Goal: Task Accomplishment & Management: Manage account settings

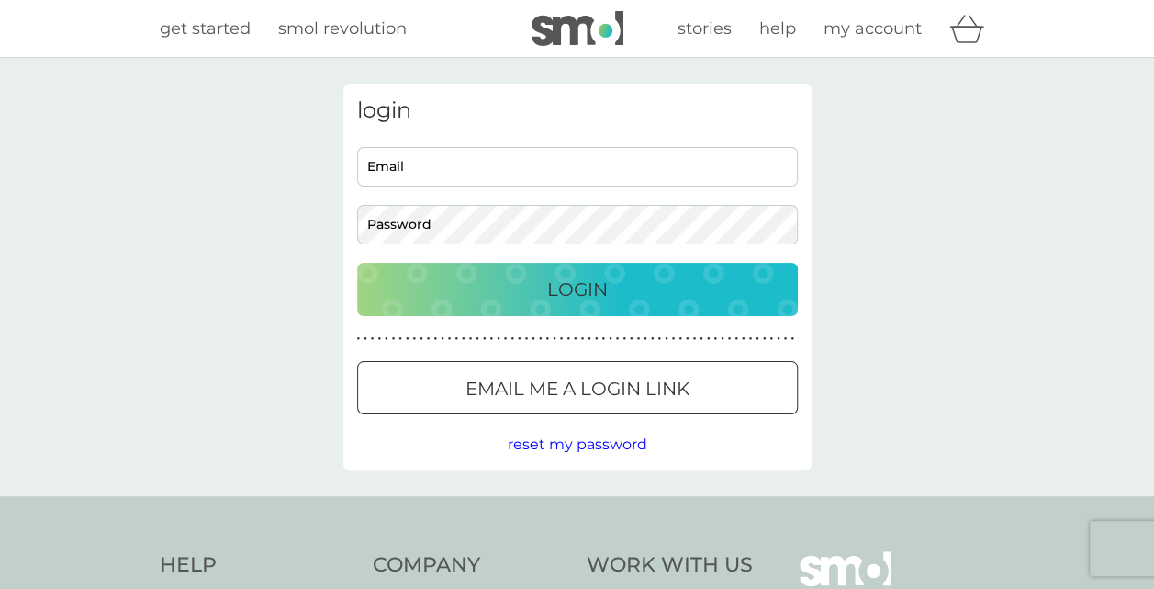
type input "mary.p@odam.org"
click at [550, 293] on p "Login" at bounding box center [577, 289] width 61 height 29
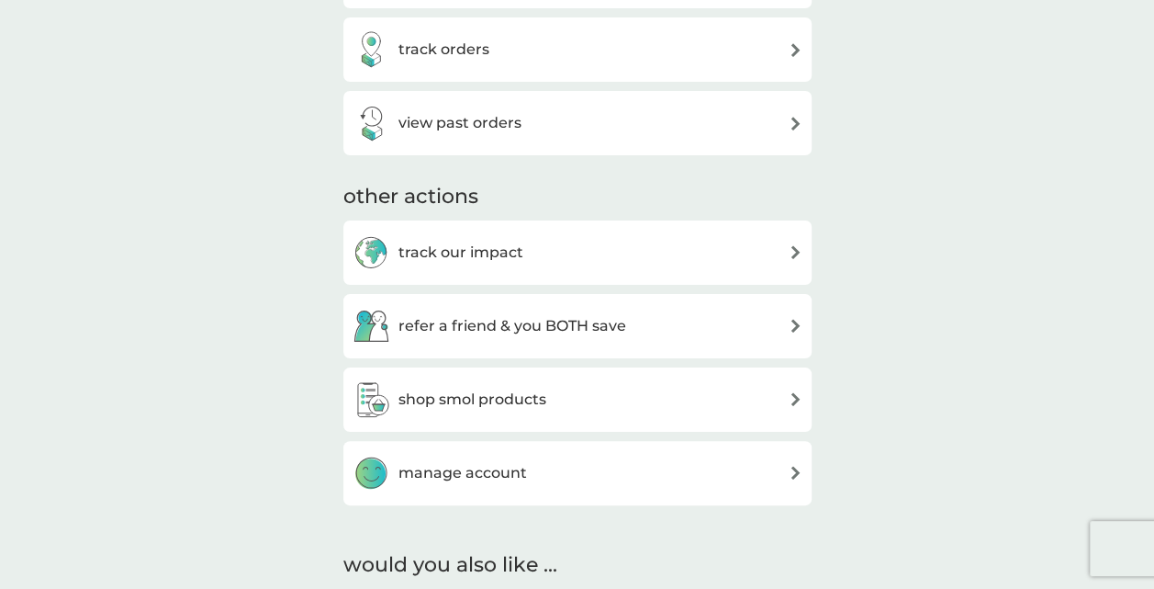
scroll to position [455, 0]
click at [786, 407] on div "shop smol products" at bounding box center [578, 398] width 450 height 37
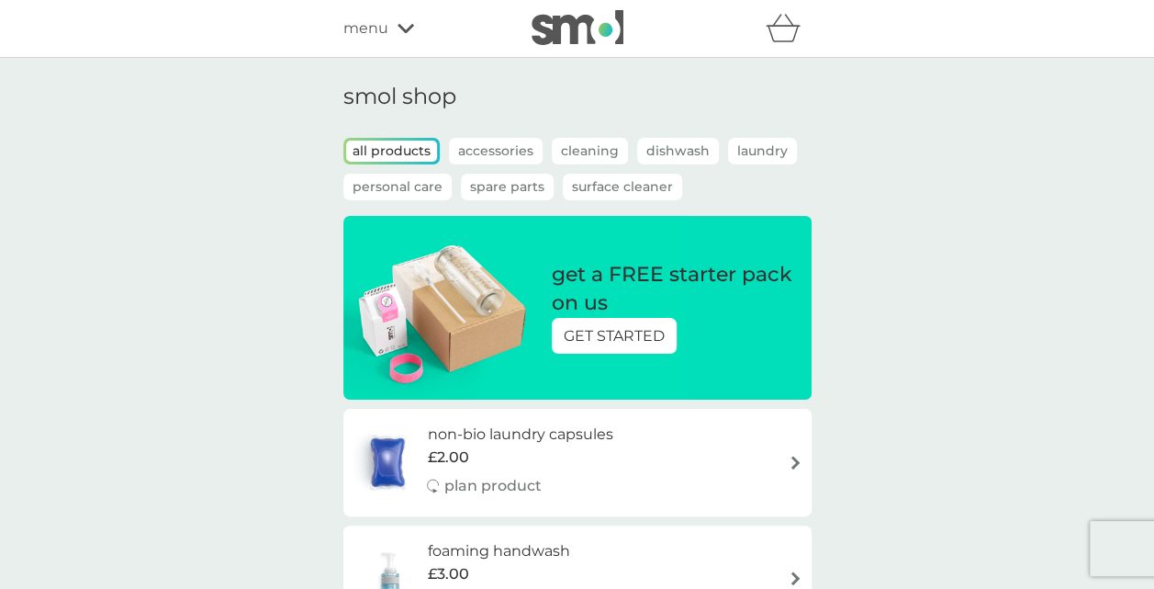
click at [404, 30] on icon at bounding box center [406, 28] width 17 height 9
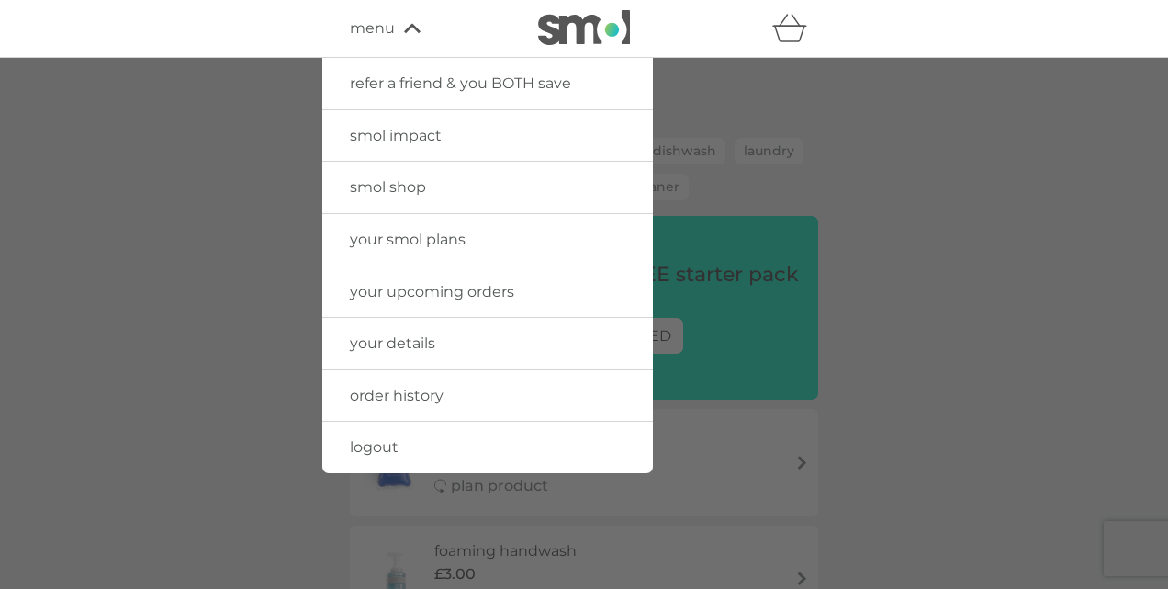
click at [408, 192] on span "smol shop" at bounding box center [388, 186] width 76 height 17
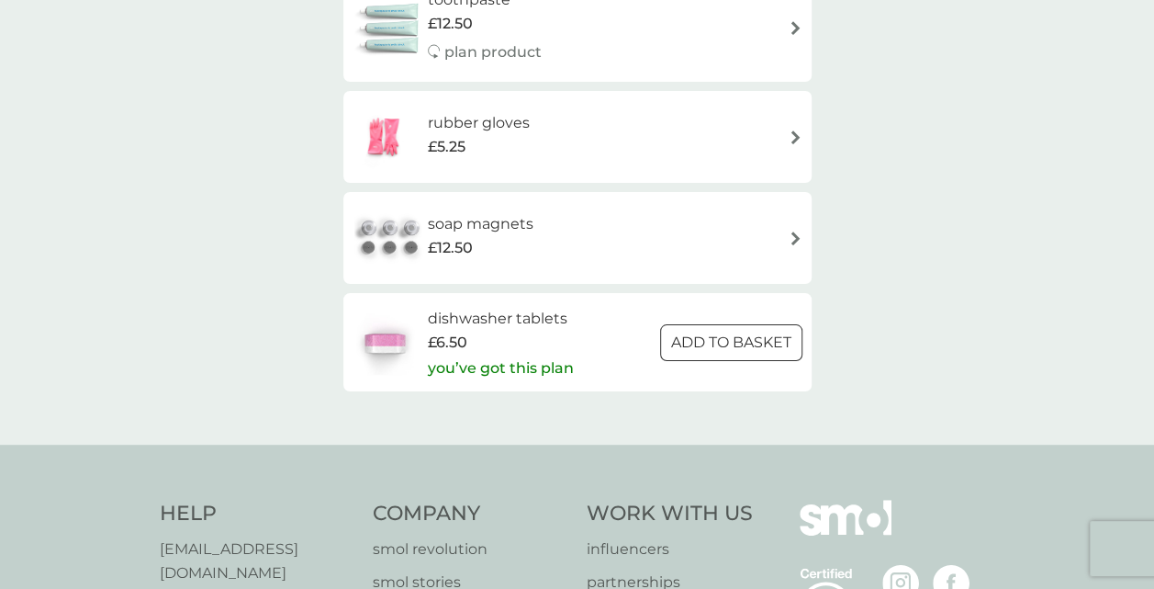
scroll to position [2877, 0]
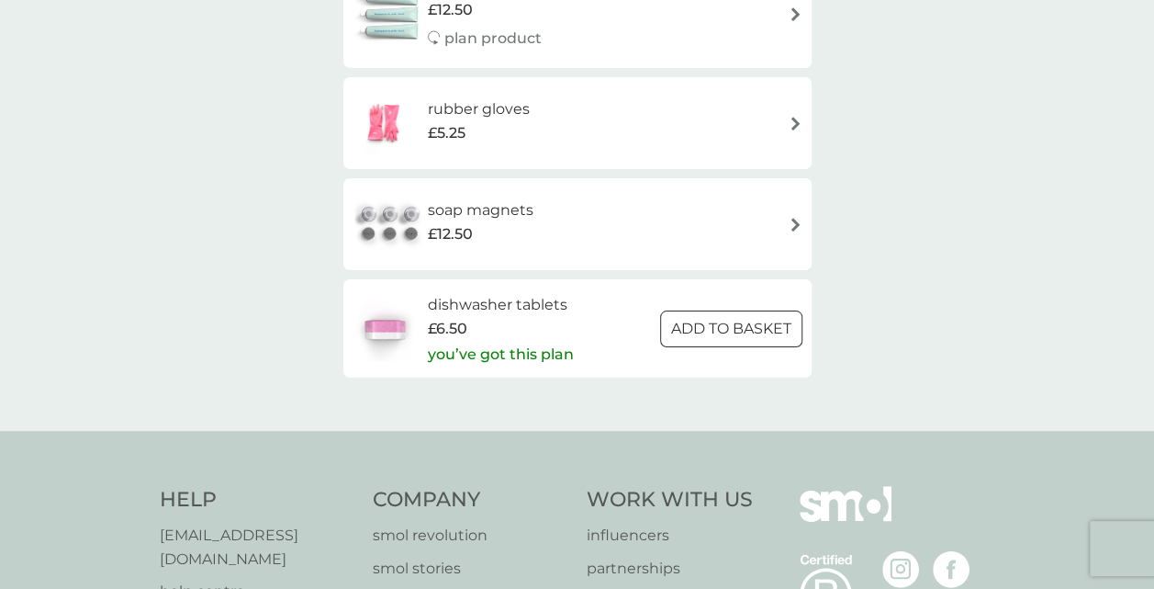
click at [714, 330] on div at bounding box center [731, 328] width 66 height 19
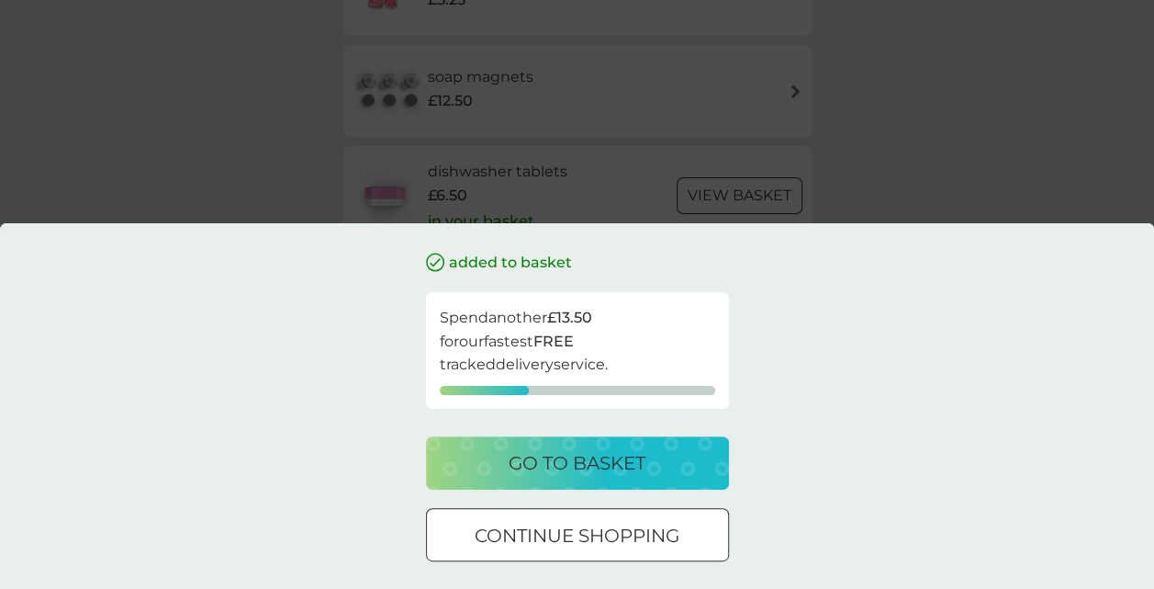
scroll to position [3023, 0]
click at [641, 466] on p "go to basket" at bounding box center [577, 462] width 137 height 29
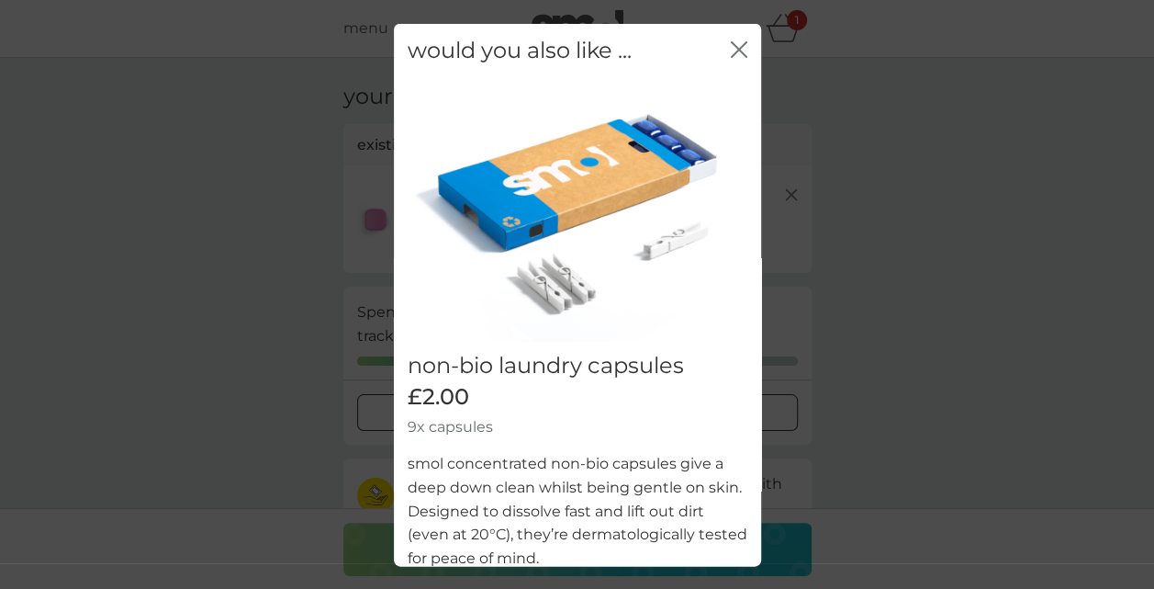
click at [731, 52] on icon "close" at bounding box center [739, 48] width 17 height 17
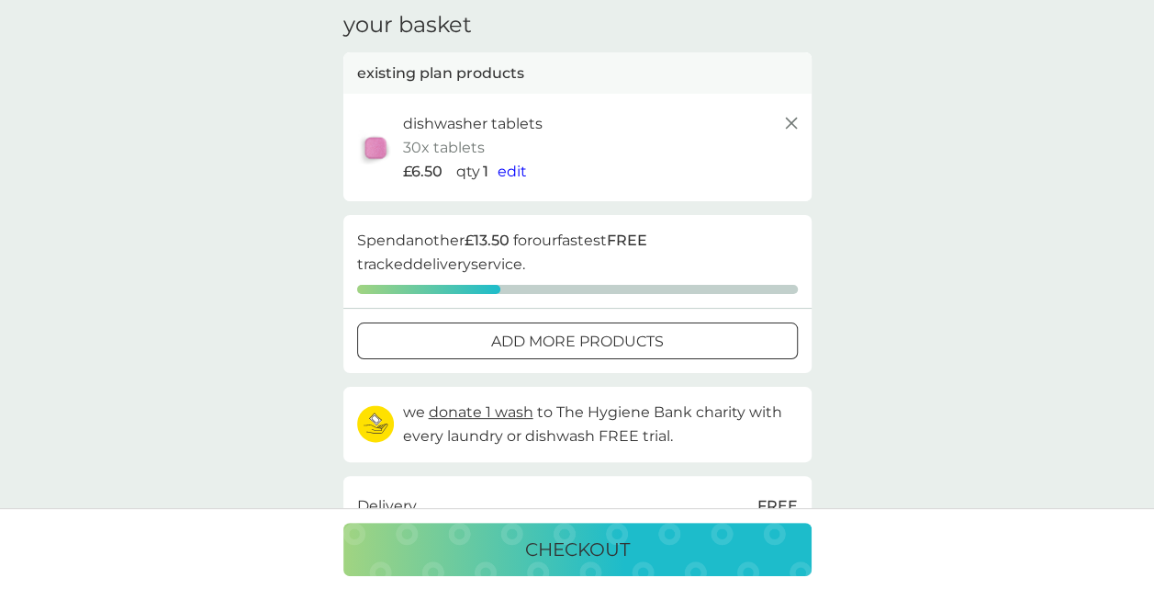
scroll to position [73, 0]
click at [509, 167] on span "edit" at bounding box center [512, 169] width 29 height 17
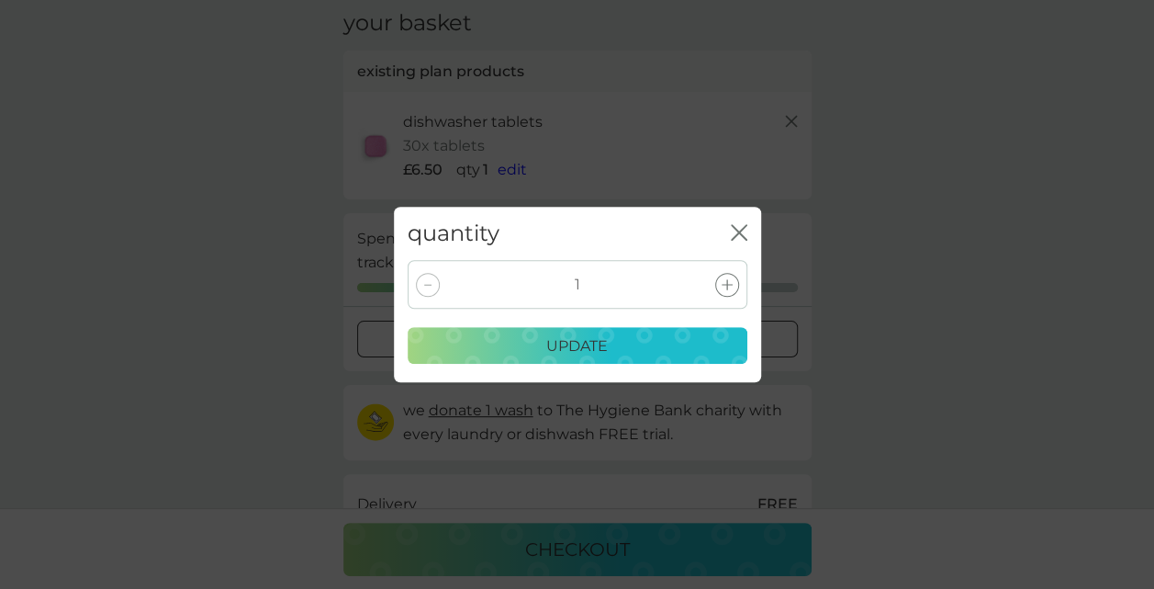
click at [736, 233] on icon "close" at bounding box center [735, 232] width 7 height 15
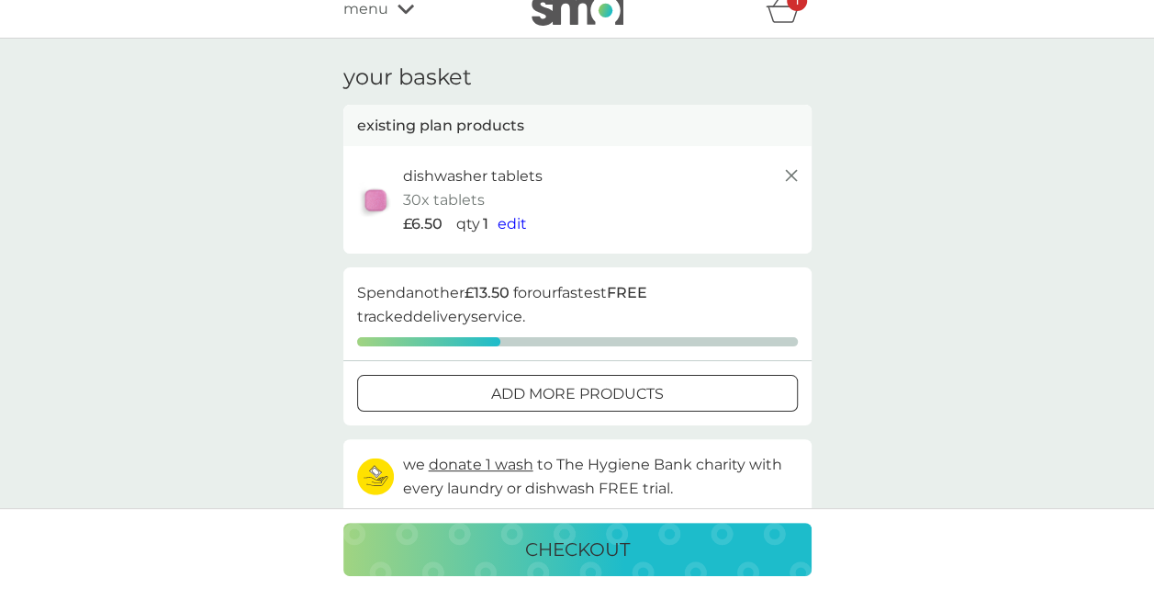
scroll to position [0, 0]
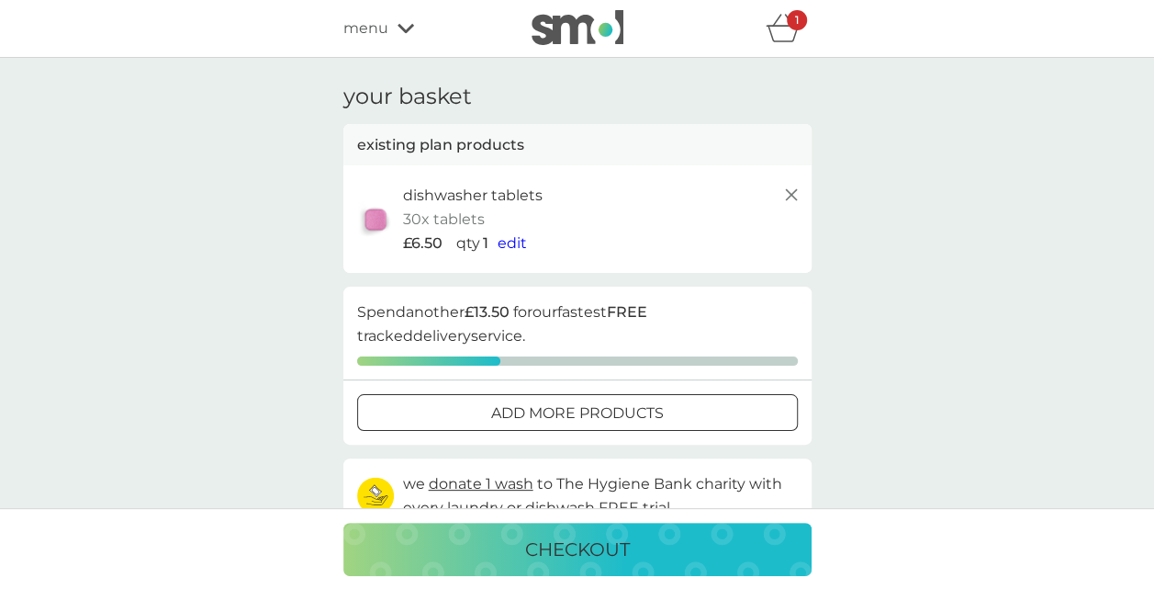
click at [562, 32] on img at bounding box center [578, 27] width 92 height 35
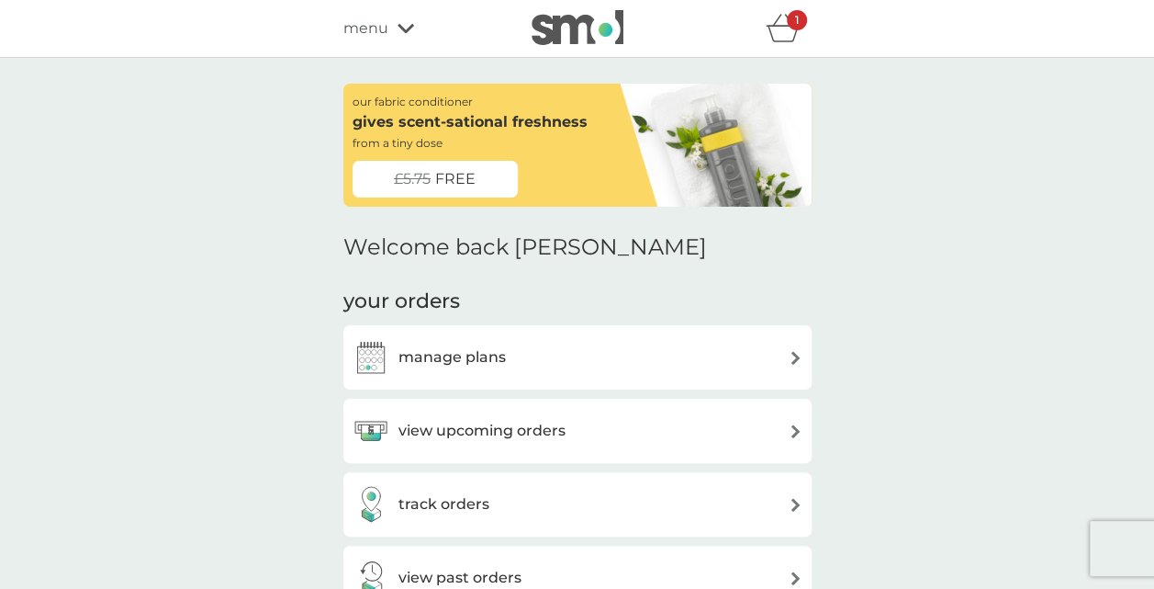
click at [762, 375] on div "manage plans" at bounding box center [578, 357] width 450 height 37
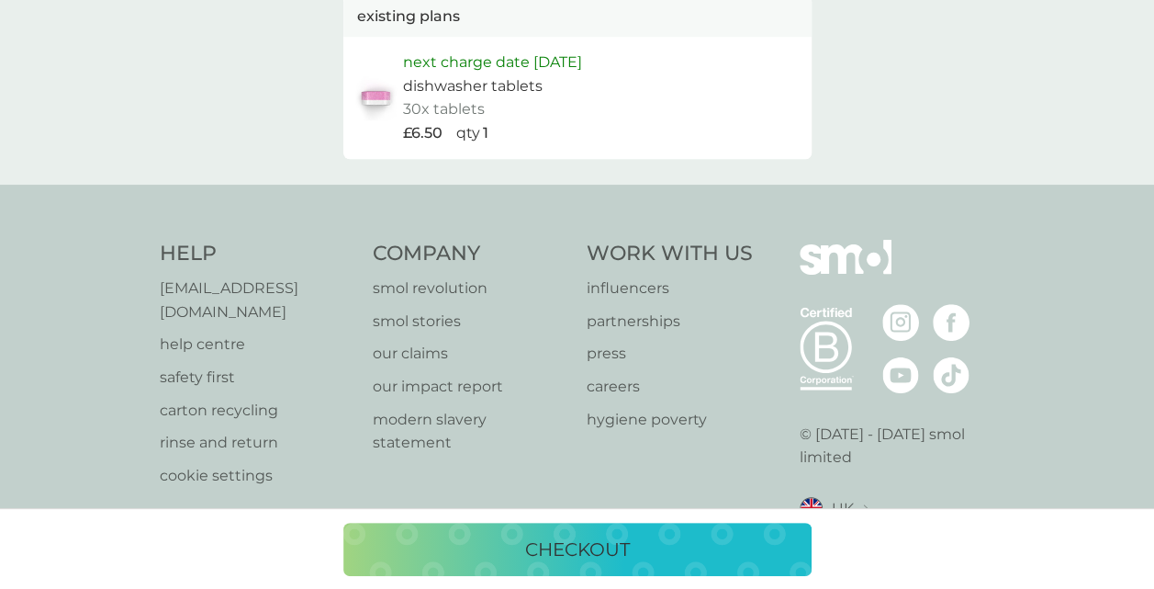
scroll to position [745, 0]
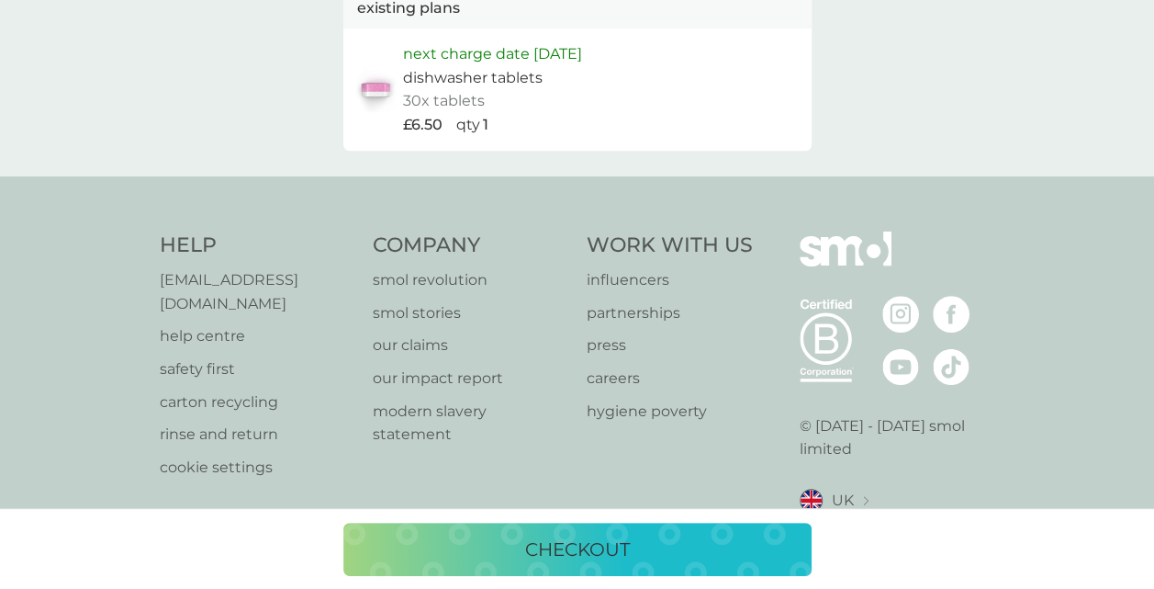
click at [219, 324] on p "help centre" at bounding box center [258, 336] width 196 height 24
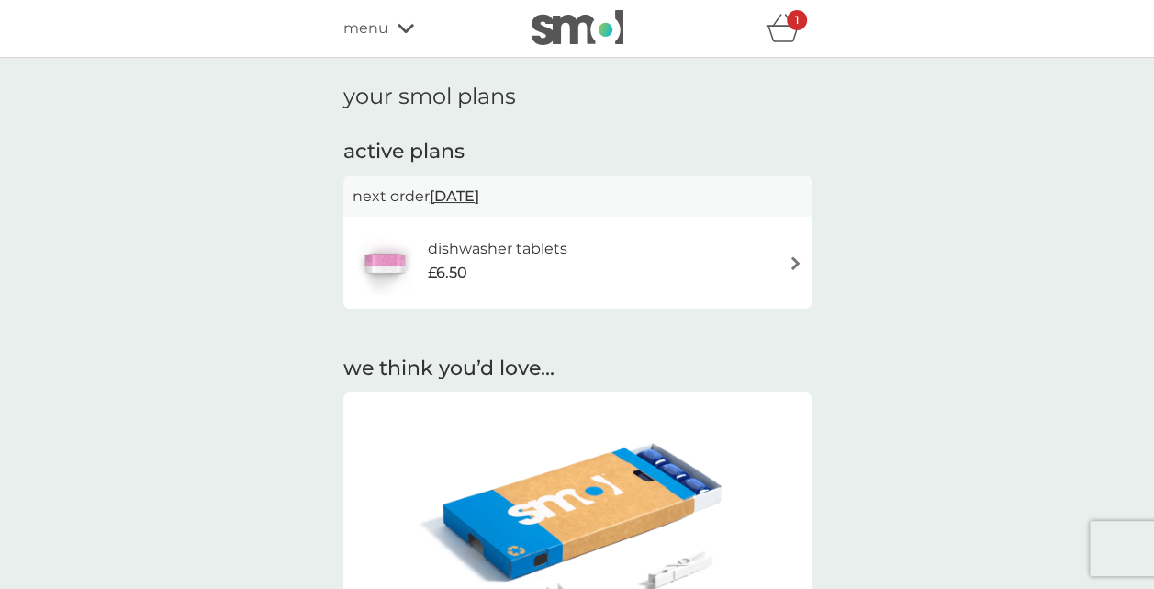
click at [479, 196] on span "[DATE]" at bounding box center [455, 196] width 50 height 36
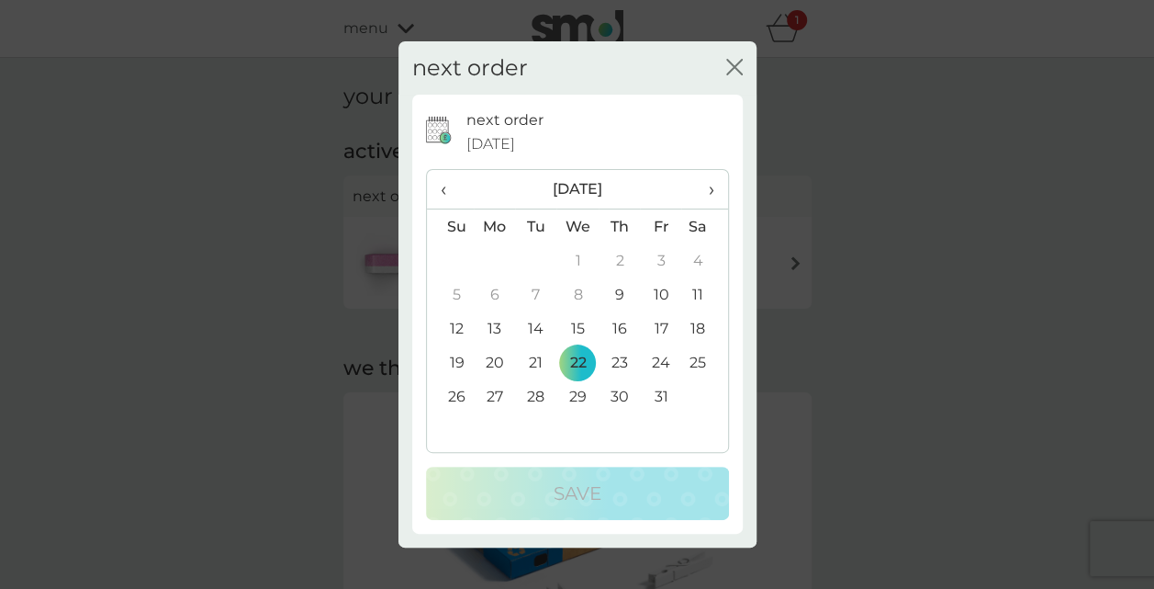
click at [573, 331] on td "15" at bounding box center [577, 328] width 42 height 34
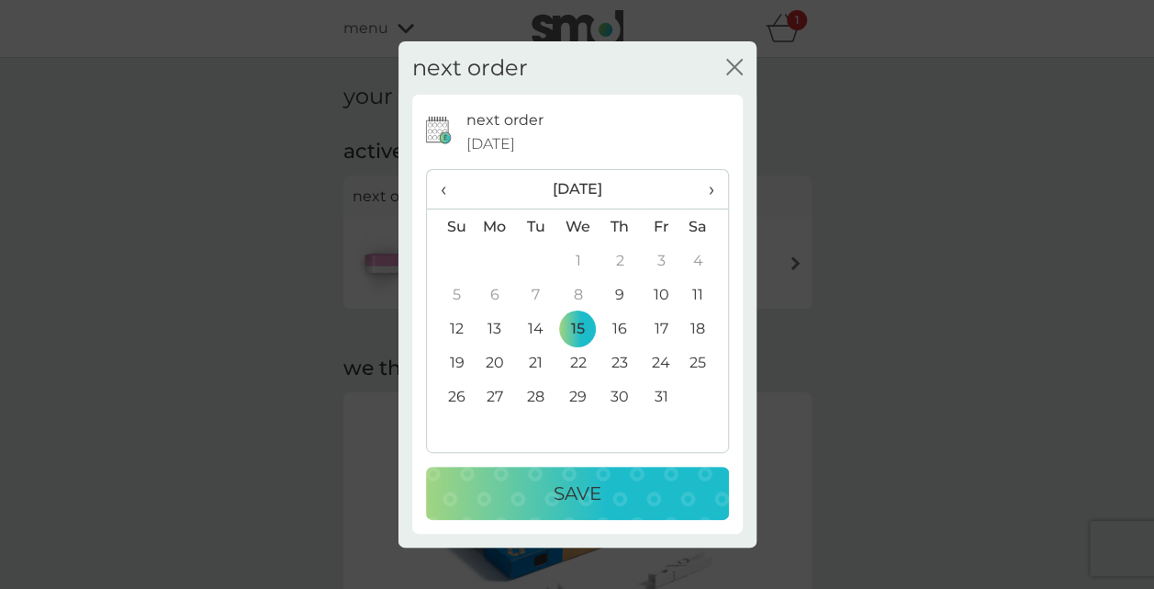
click at [570, 500] on p "Save" at bounding box center [578, 492] width 48 height 29
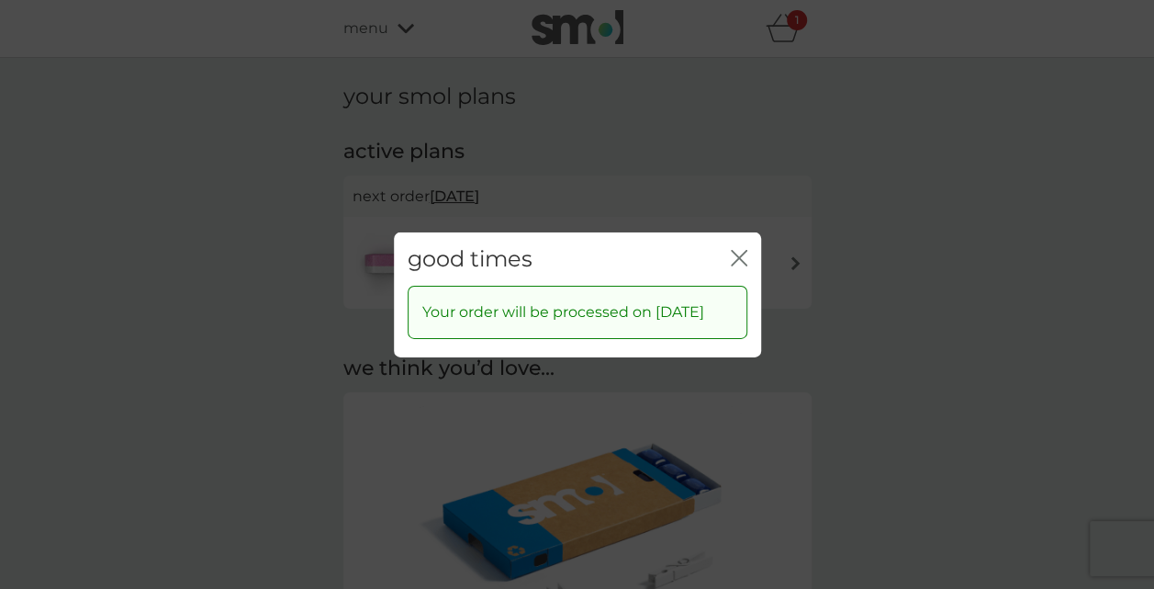
click at [738, 249] on icon "close" at bounding box center [739, 257] width 17 height 17
